Goal: Find specific page/section: Find specific page/section

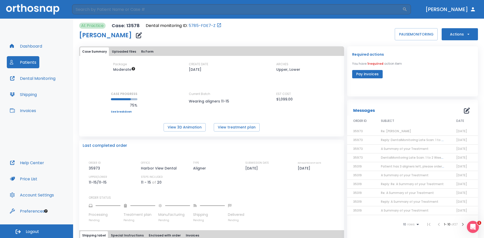
scroll to position [76, 0]
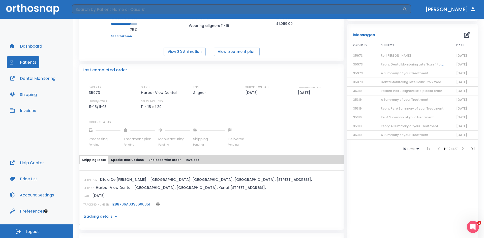
drag, startPoint x: 0, startPoint y: 0, endPoint x: 28, endPoint y: 61, distance: 67.3
click at [28, 61] on button "Patients" at bounding box center [23, 62] width 33 height 12
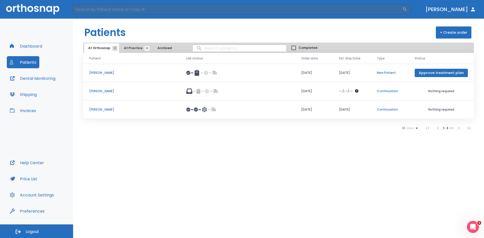
click at [130, 49] on span "At Practice 4" at bounding box center [135, 48] width 23 height 5
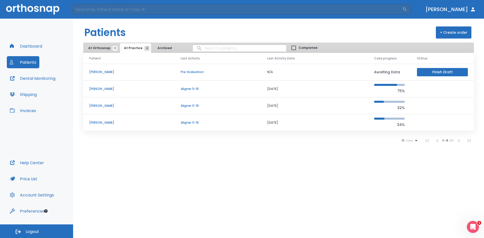
click at [106, 121] on p "[PERSON_NAME]" at bounding box center [128, 122] width 79 height 5
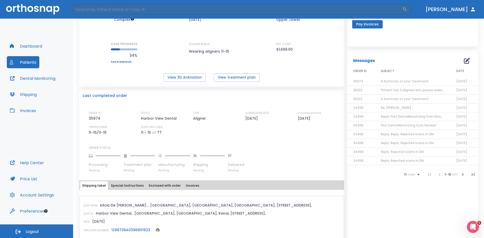
scroll to position [50, 0]
click at [132, 229] on link "1Z88706A0396801923" at bounding box center [130, 229] width 39 height 5
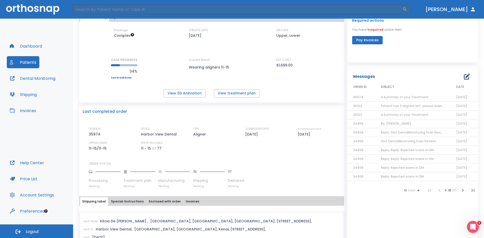
scroll to position [25, 0]
